Goal: Navigation & Orientation: Find specific page/section

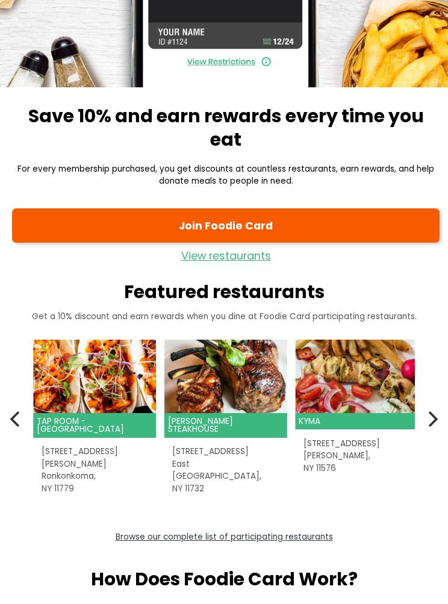
scroll to position [214, 0]
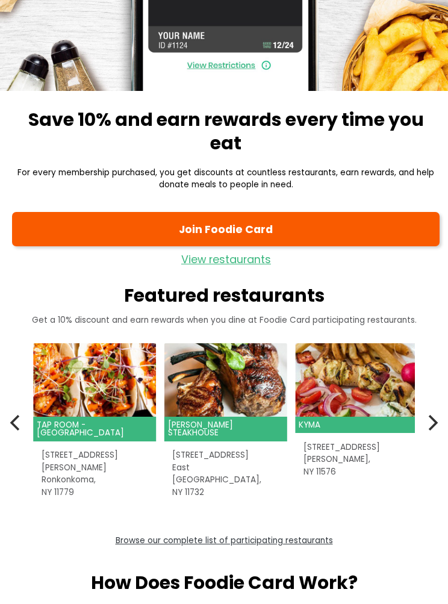
click at [438, 426] on icon "Next" at bounding box center [432, 423] width 16 height 16
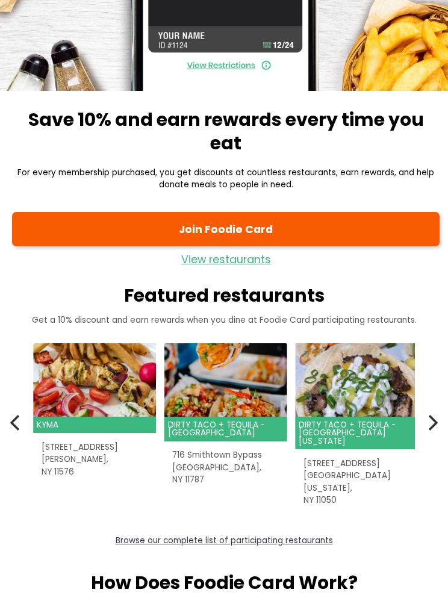
click at [438, 427] on icon "Next" at bounding box center [432, 423] width 16 height 16
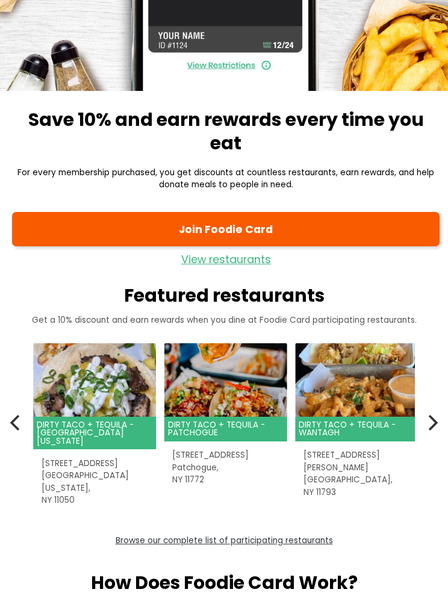
click at [438, 425] on icon "Next" at bounding box center [432, 423] width 16 height 16
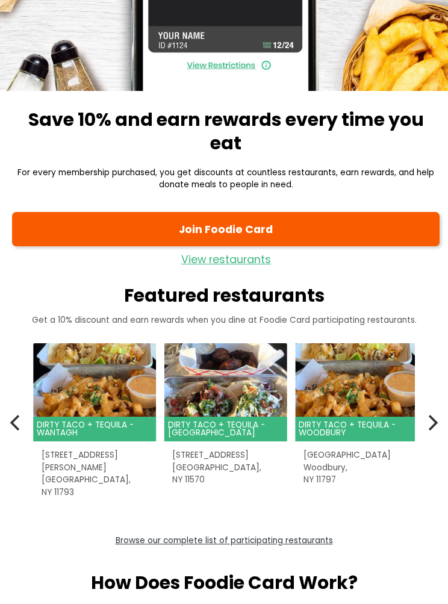
click at [434, 425] on icon "Next" at bounding box center [434, 423] width 10 height 16
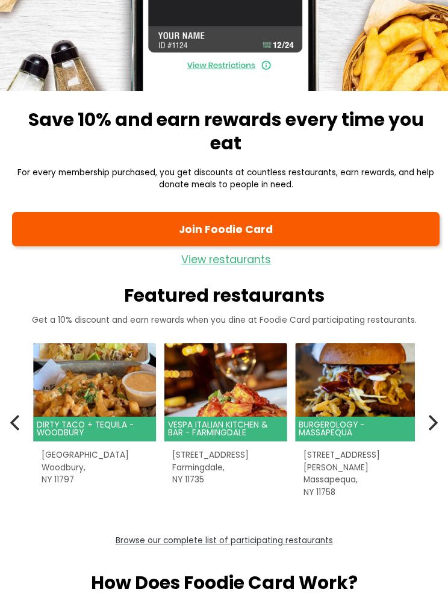
click at [436, 425] on icon "Next" at bounding box center [432, 423] width 16 height 16
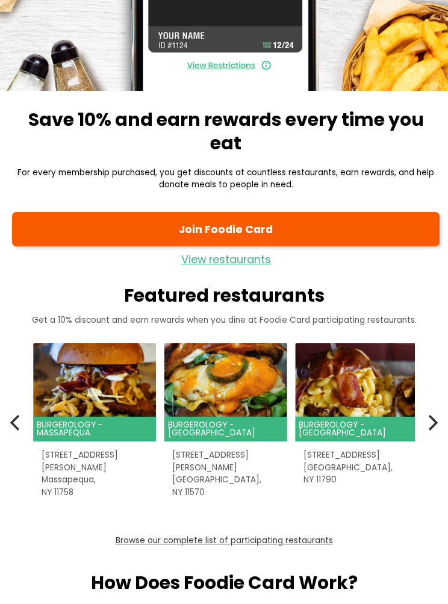
click at [439, 427] on icon "Next" at bounding box center [432, 423] width 16 height 16
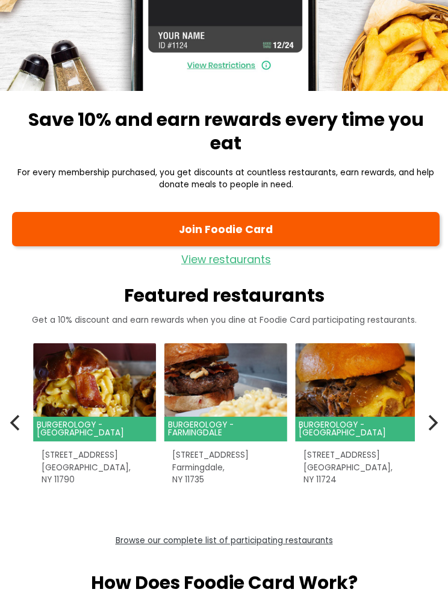
click at [439, 432] on button "Next" at bounding box center [431, 422] width 26 height 26
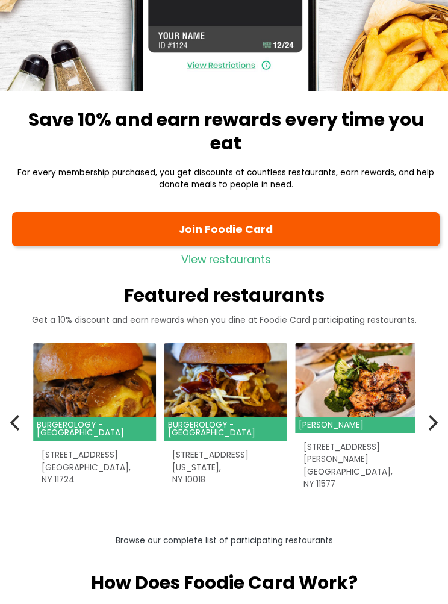
click at [438, 429] on icon "Next" at bounding box center [432, 423] width 16 height 16
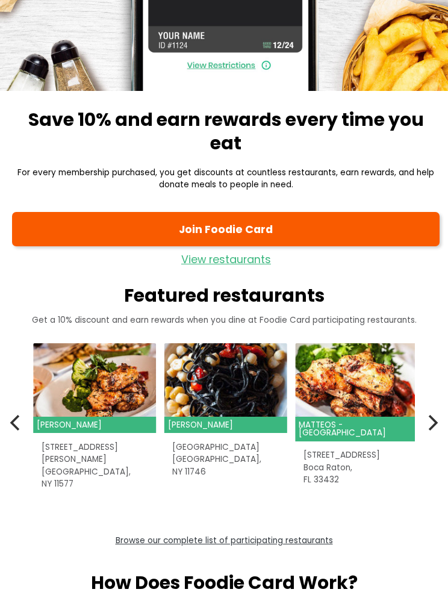
click at [439, 424] on icon "Next" at bounding box center [432, 423] width 16 height 16
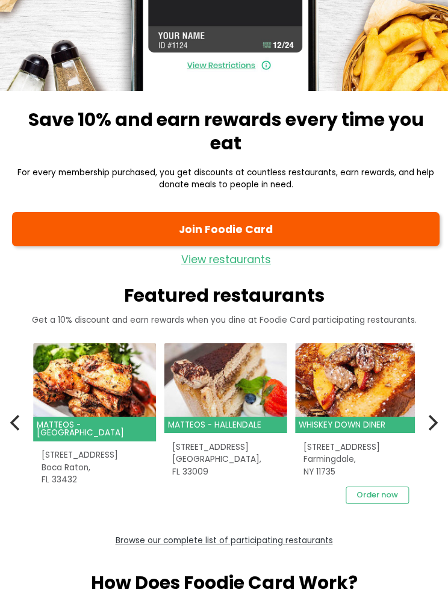
click at [438, 424] on icon "Next" at bounding box center [432, 423] width 16 height 16
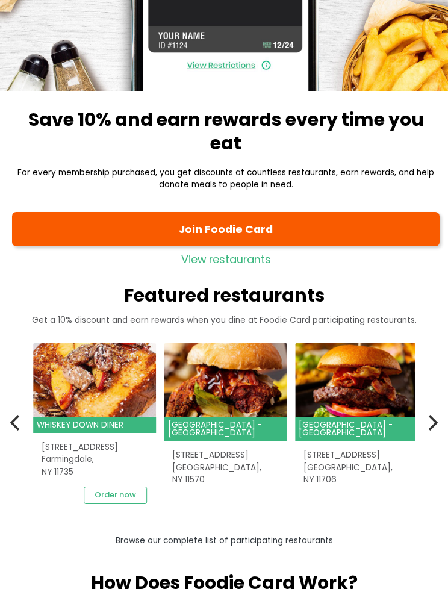
click at [439, 425] on icon "Next" at bounding box center [432, 423] width 16 height 16
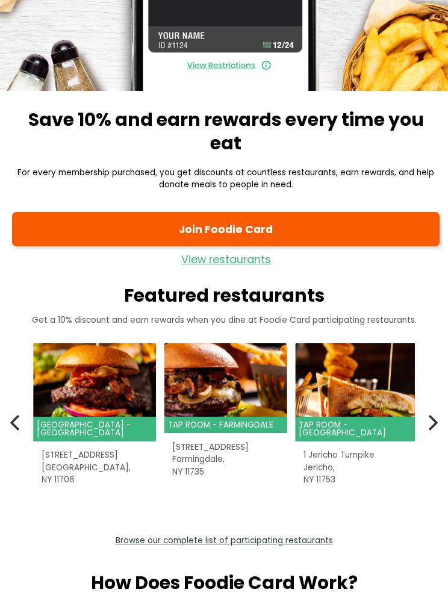
click at [439, 423] on icon "Next" at bounding box center [432, 423] width 16 height 16
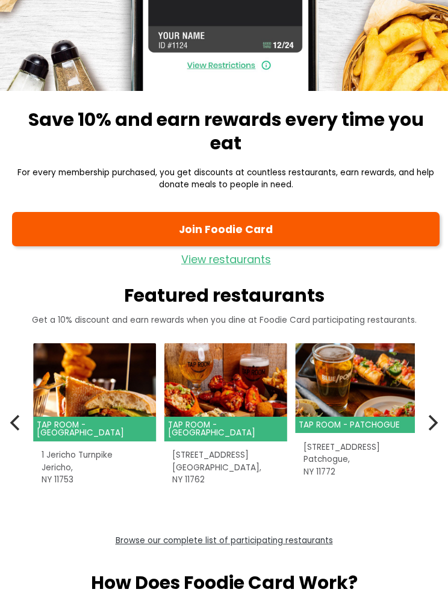
click at [439, 427] on icon "Next" at bounding box center [432, 423] width 16 height 16
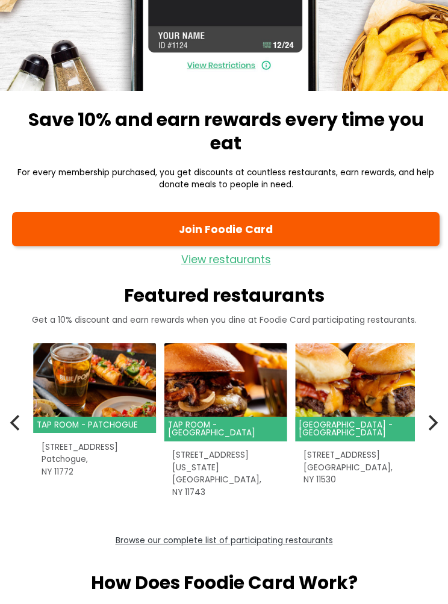
click at [439, 425] on icon "Next" at bounding box center [432, 423] width 16 height 16
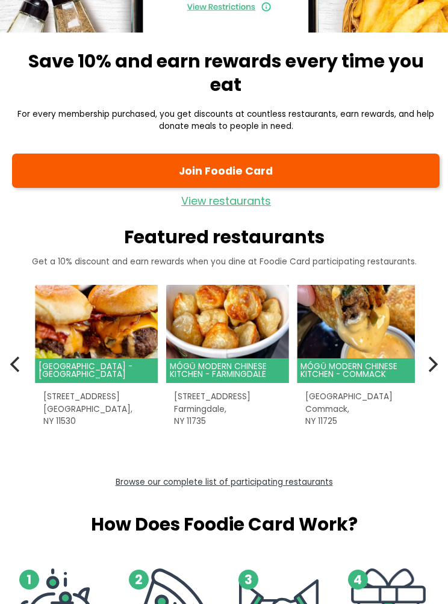
scroll to position [278, 0]
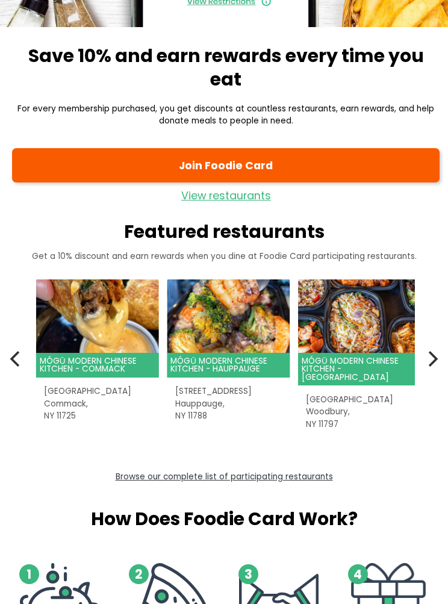
click at [320, 479] on link "Browse our complete list of participating restaurants" at bounding box center [224, 476] width 217 height 11
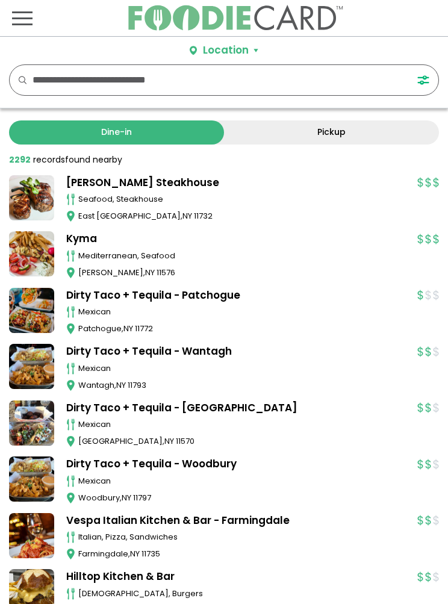
click at [328, 87] on input "text" at bounding box center [212, 80] width 358 height 30
type input "**********"
